Goal: Task Accomplishment & Management: Complete application form

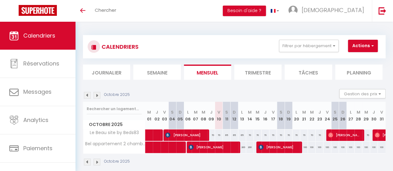
click at [99, 93] on img at bounding box center [97, 95] width 7 height 7
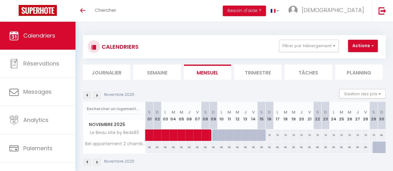
click at [99, 93] on img at bounding box center [97, 95] width 7 height 7
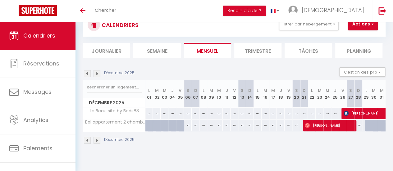
click at [98, 76] on img at bounding box center [97, 73] width 7 height 7
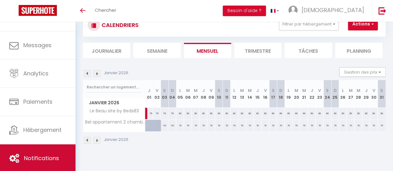
click at [19, 169] on link "Notifications" at bounding box center [38, 158] width 76 height 28
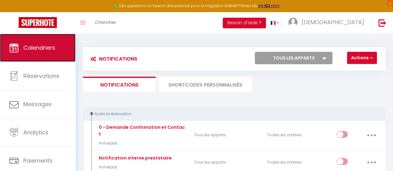
click at [46, 46] on span "Calendriers" at bounding box center [39, 48] width 32 height 8
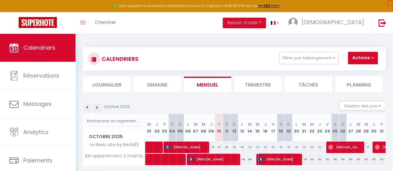
click at [274, 159] on span "[PERSON_NAME]" at bounding box center [279, 160] width 40 height 12
select select "OK"
select select "KO"
select select "0"
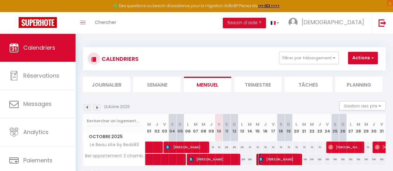
select select "1"
select select
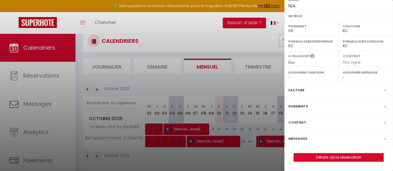
scroll to position [31, 0]
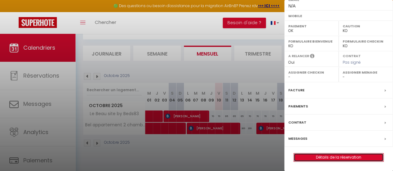
click at [328, 157] on link "Détails de la réservation" at bounding box center [338, 158] width 89 height 8
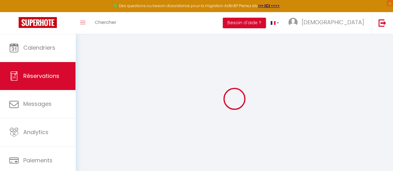
type input "BOUDJEMAA"
type input "[PERSON_NAME]"
select select
select select "76671"
select select "1"
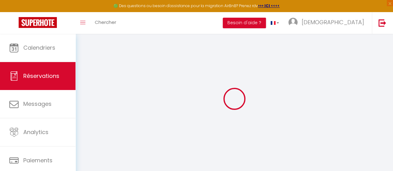
select select
type input "2"
select select "10"
select select
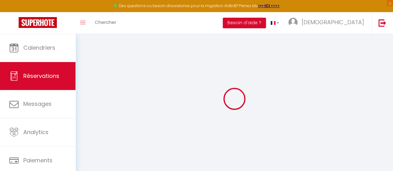
type input "600"
checkbox input "false"
type input "1.15"
select select "2"
type input "0"
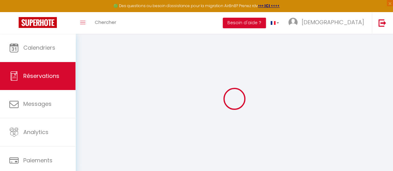
type input "0"
select select
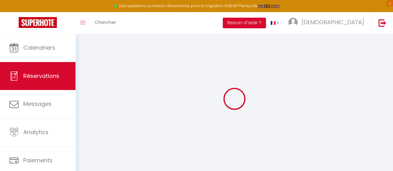
select select "12"
select select "14"
checkbox input "false"
select select
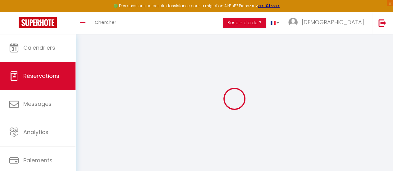
select select
checkbox input "false"
select select
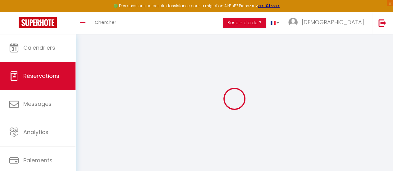
checkbox input "false"
select select
type input "1.15"
select select
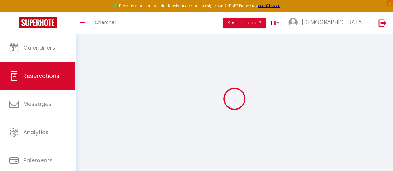
checkbox input "false"
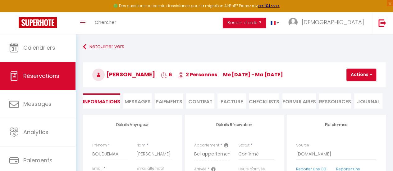
select select
checkbox input "false"
select select
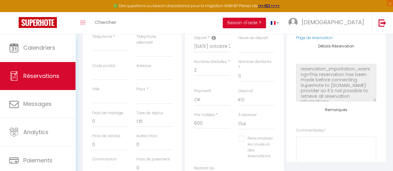
scroll to position [186, 0]
